Goal: Find specific page/section: Find specific page/section

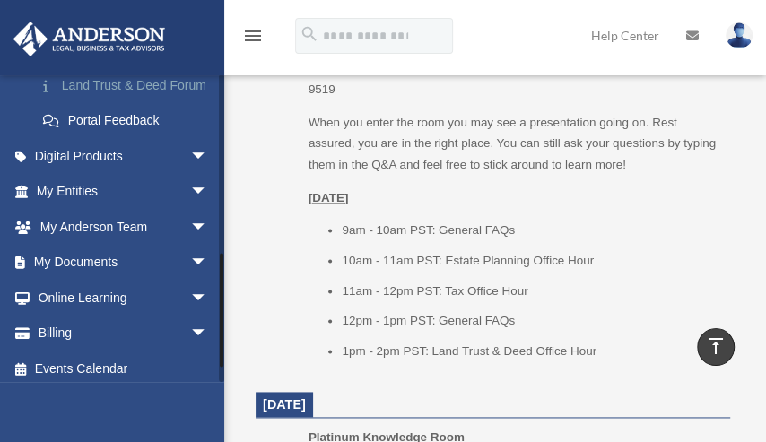
scroll to position [469, 0]
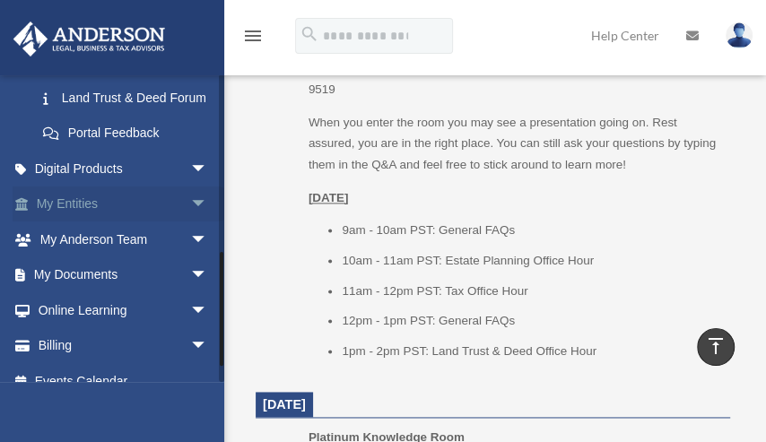
click at [83, 222] on link "My Entities arrow_drop_down" at bounding box center [124, 205] width 222 height 36
click at [190, 223] on span "arrow_drop_down" at bounding box center [208, 205] width 36 height 37
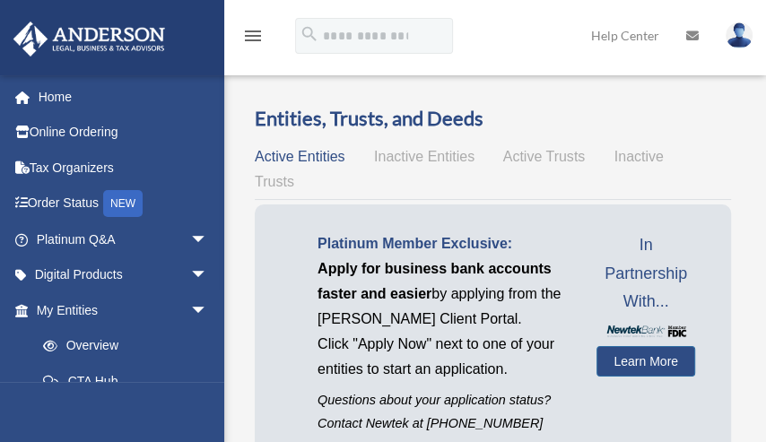
click at [304, 161] on span "Active Entities" at bounding box center [300, 156] width 90 height 15
click at [299, 154] on span "Active Entities" at bounding box center [300, 156] width 90 height 15
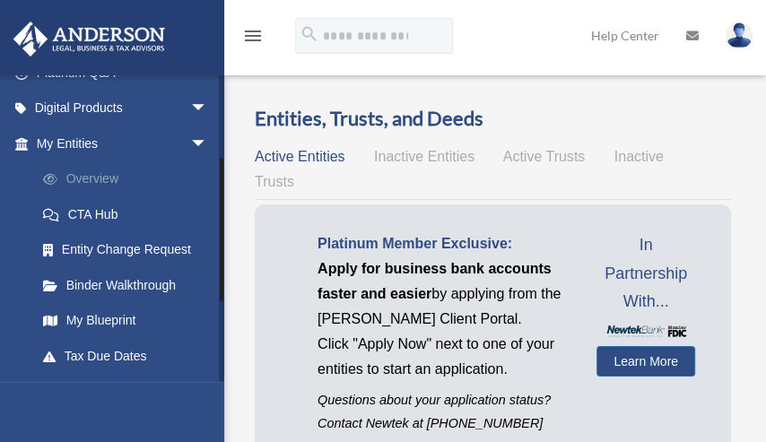
scroll to position [178, 0]
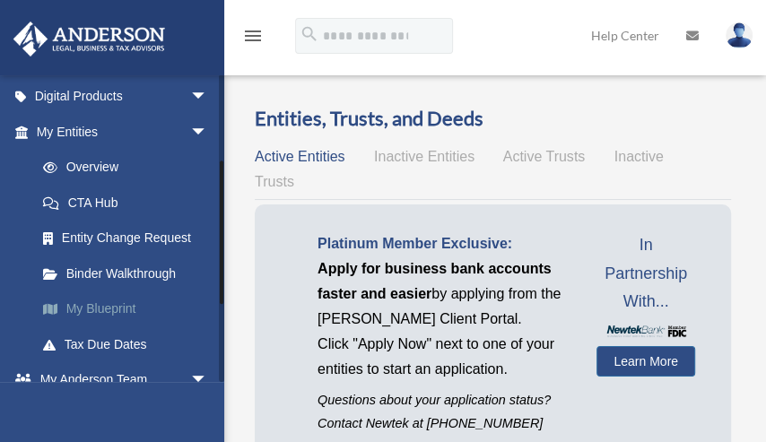
click at [124, 314] on link "My Blueprint" at bounding box center [130, 309] width 210 height 36
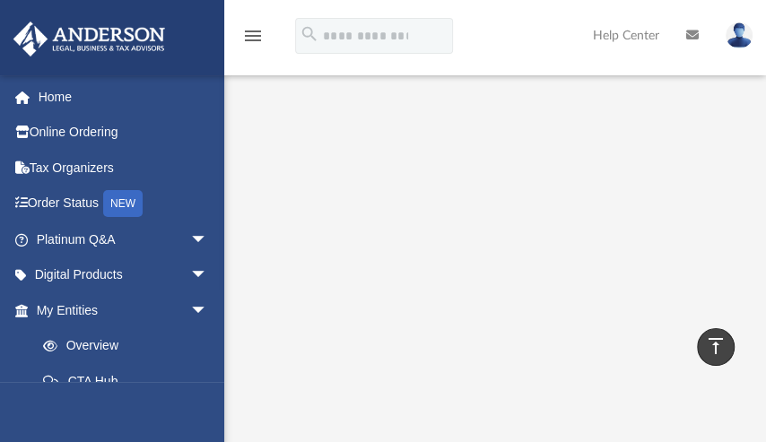
scroll to position [310, 0]
